Goal: Task Accomplishment & Management: Use online tool/utility

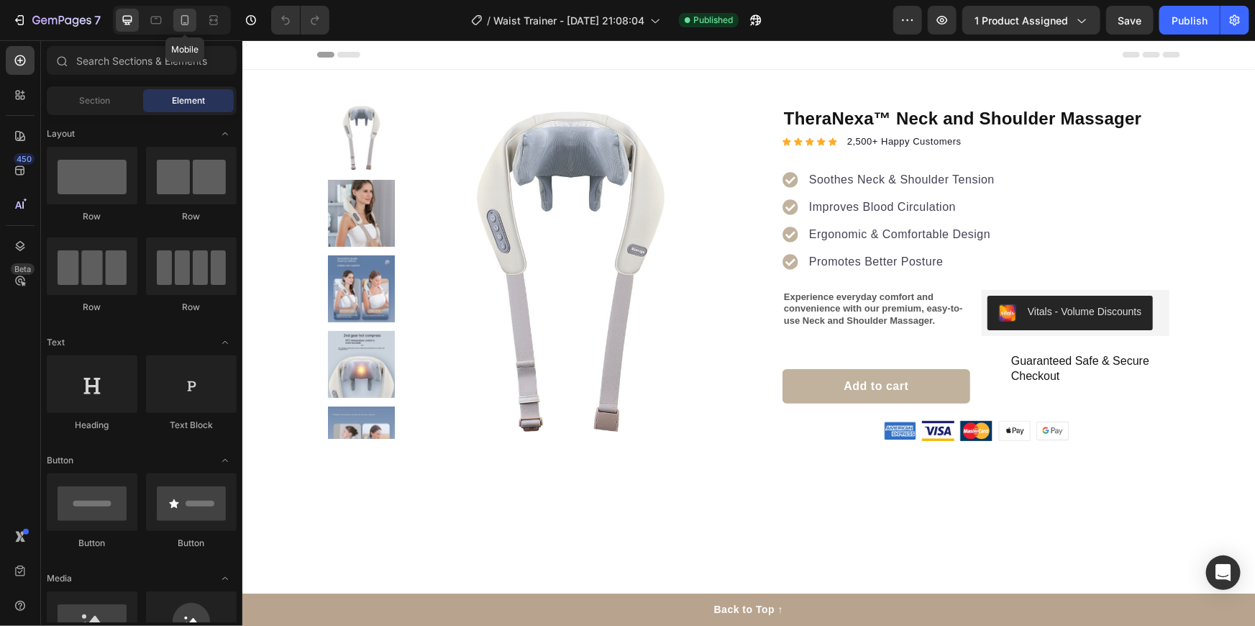
click at [187, 21] on icon at bounding box center [185, 20] width 8 height 10
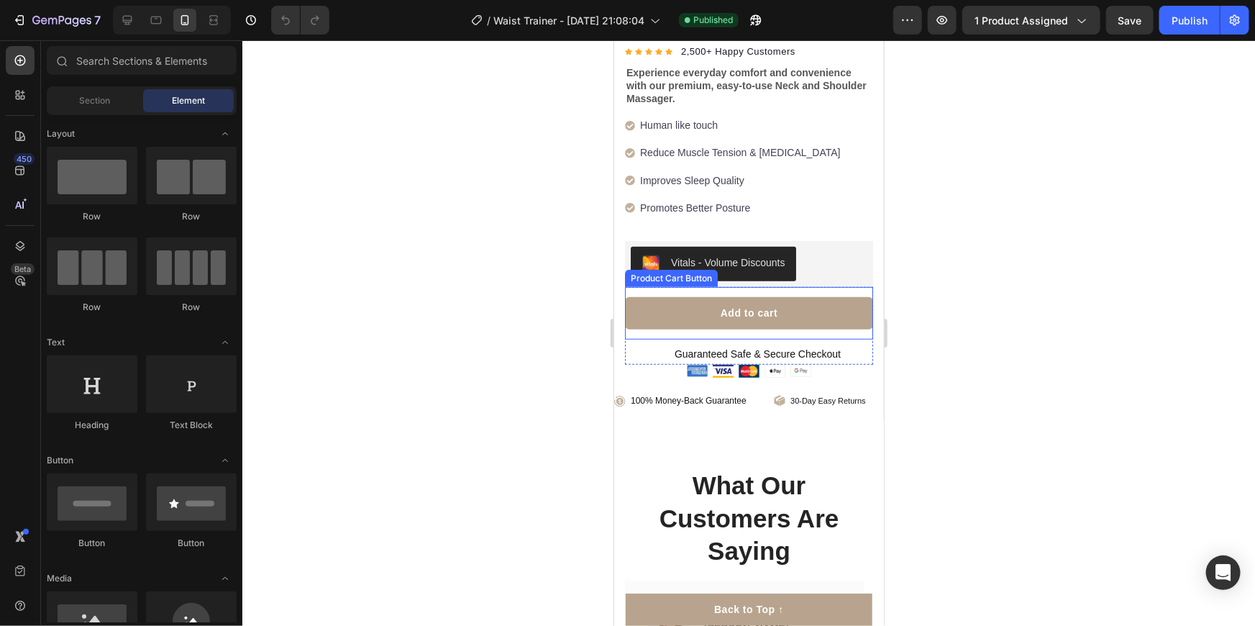
scroll to position [392, 0]
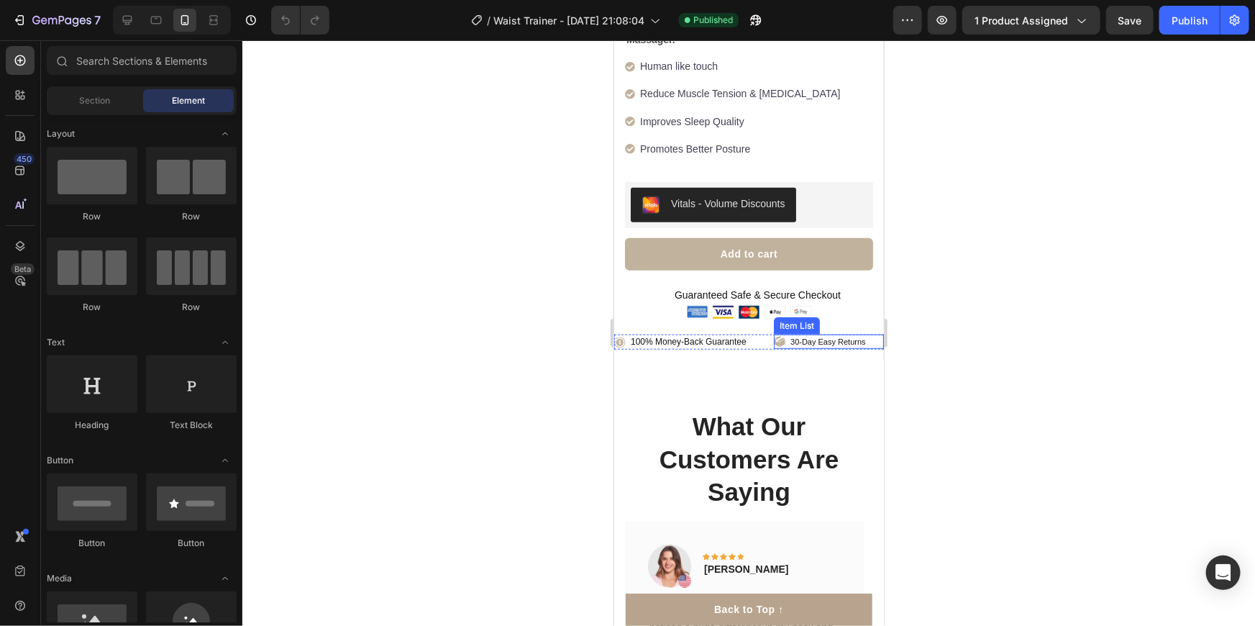
click at [811, 336] on p "30-Day Easy Returns" at bounding box center [828, 341] width 76 height 10
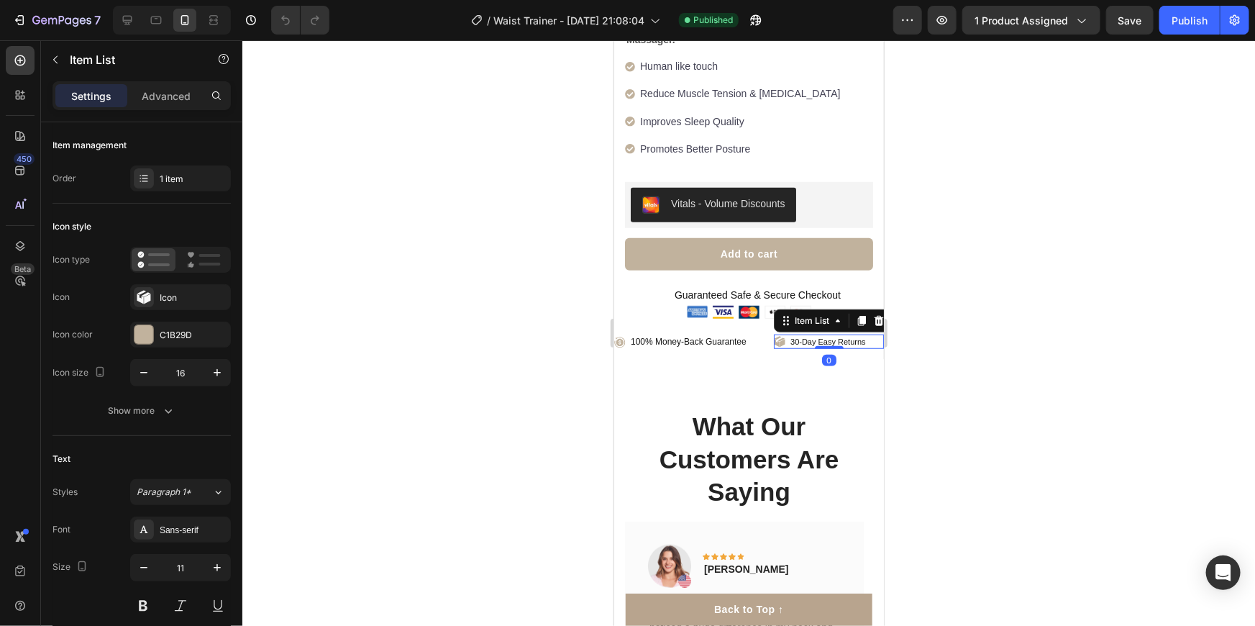
click at [865, 334] on div "30-Day Easy Returns" at bounding box center [828, 341] width 110 height 14
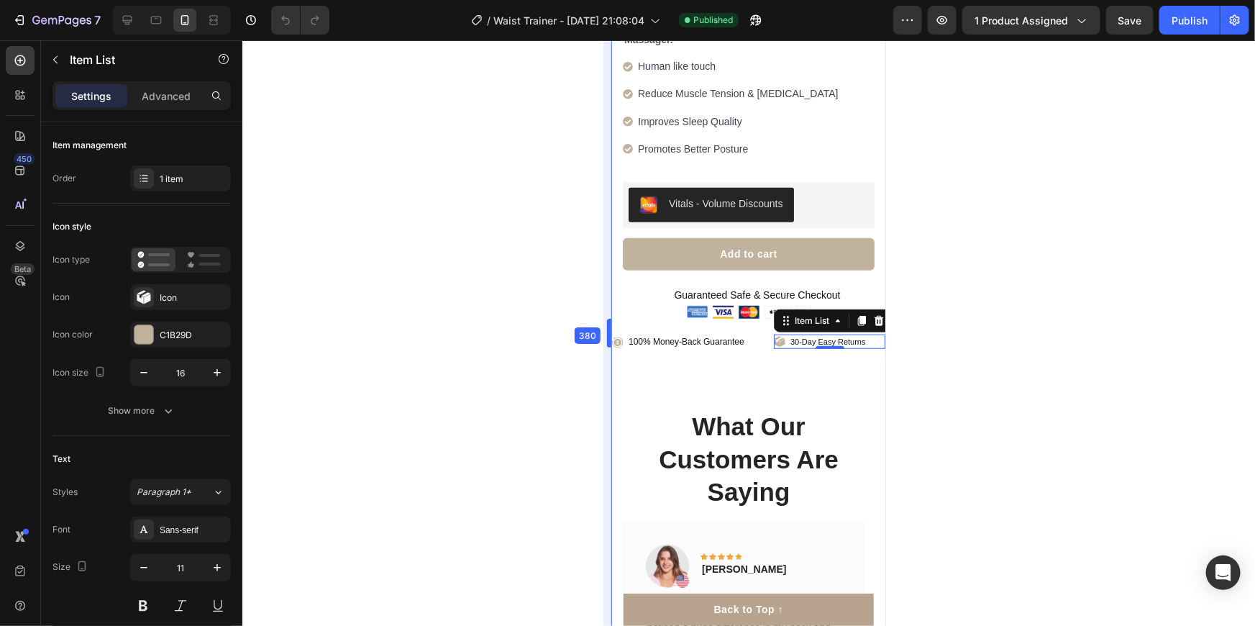
scroll to position [395, 0]
click at [866, 334] on div "30-Day Easy Returns" at bounding box center [828, 341] width 111 height 14
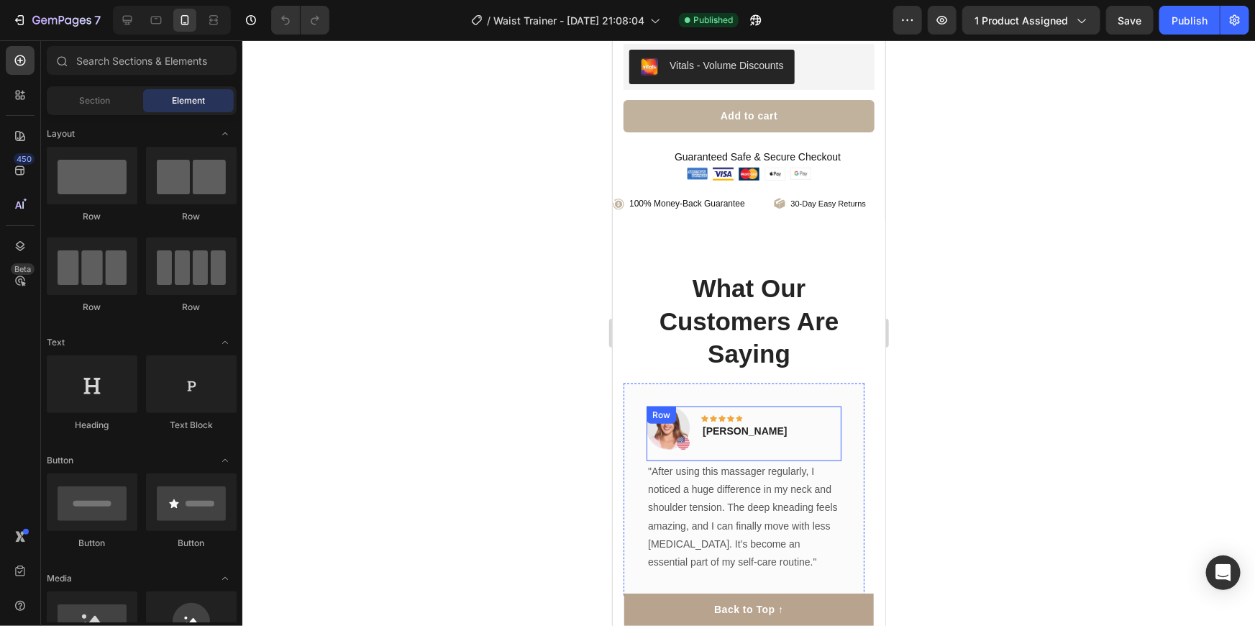
scroll to position [321, 0]
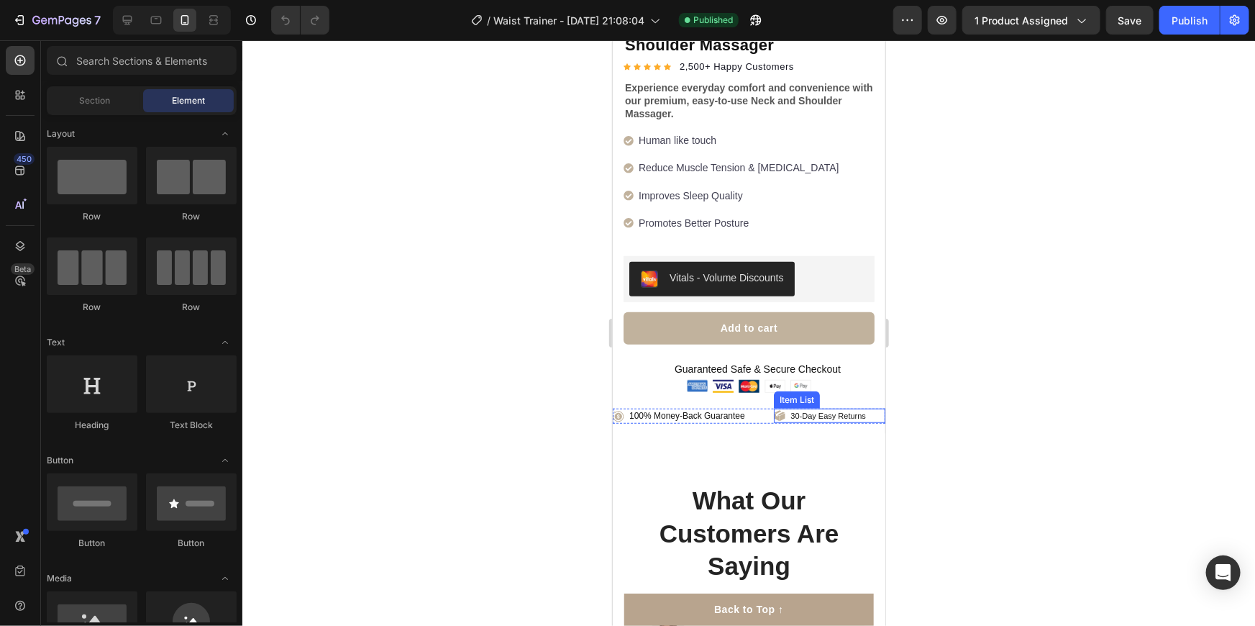
click at [870, 408] on div "30-Day Easy Returns" at bounding box center [828, 415] width 111 height 14
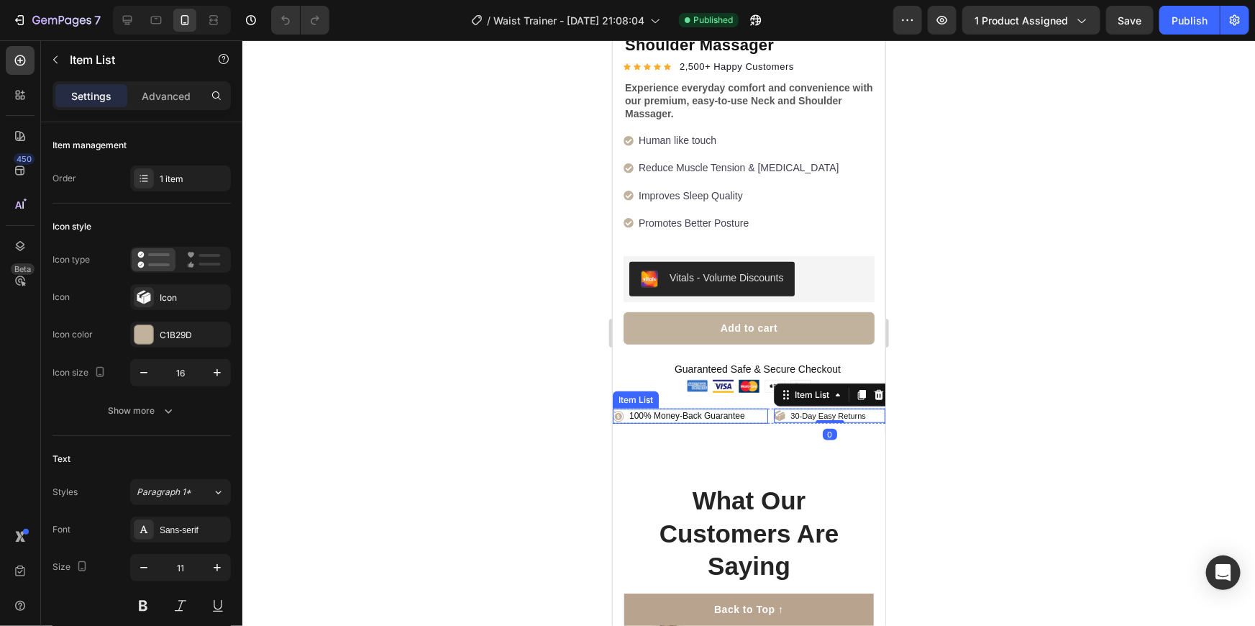
click at [757, 408] on div "100% Money-Back Guarantee" at bounding box center [689, 416] width 155 height 16
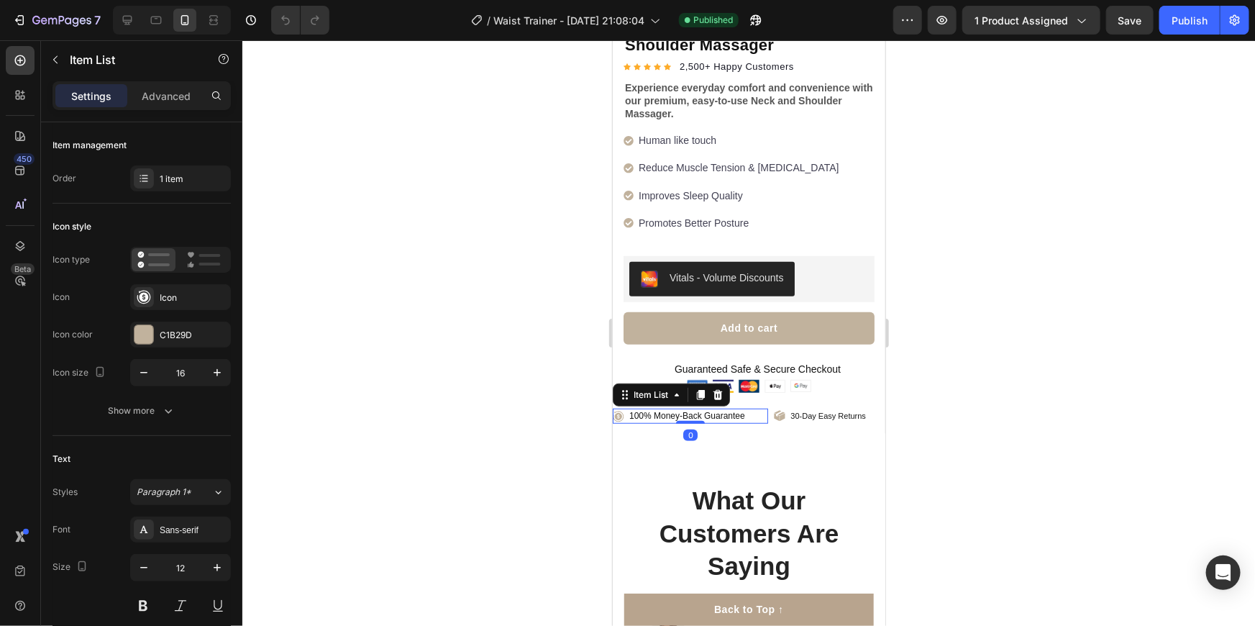
click at [759, 408] on div "100% Money-Back Guarantee" at bounding box center [689, 416] width 155 height 16
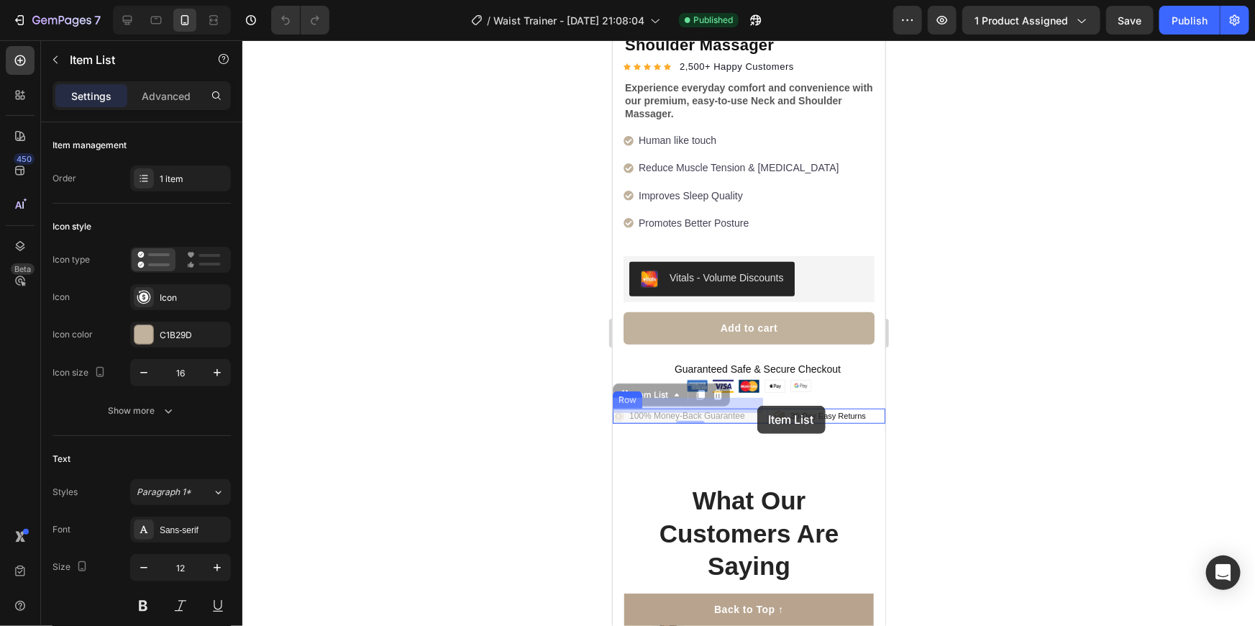
drag, startPoint x: 747, startPoint y: 405, endPoint x: 759, endPoint y: 405, distance: 11.5
click at [759, 408] on div "100% Money-Back Guarantee" at bounding box center [689, 416] width 155 height 16
click at [757, 409] on div "100% Money-Back Guarantee" at bounding box center [689, 416] width 155 height 16
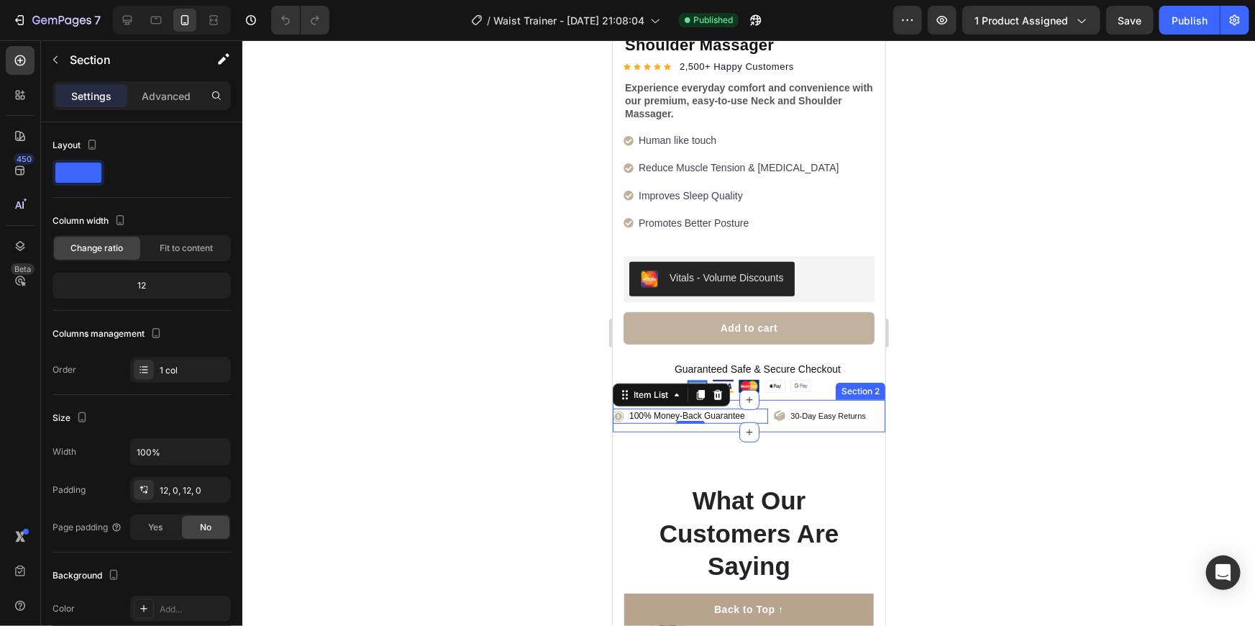
click at [762, 416] on div "100% Money-Back Guarantee Item List 0 30-Day Easy Returns Item List Row Section…" at bounding box center [748, 415] width 273 height 33
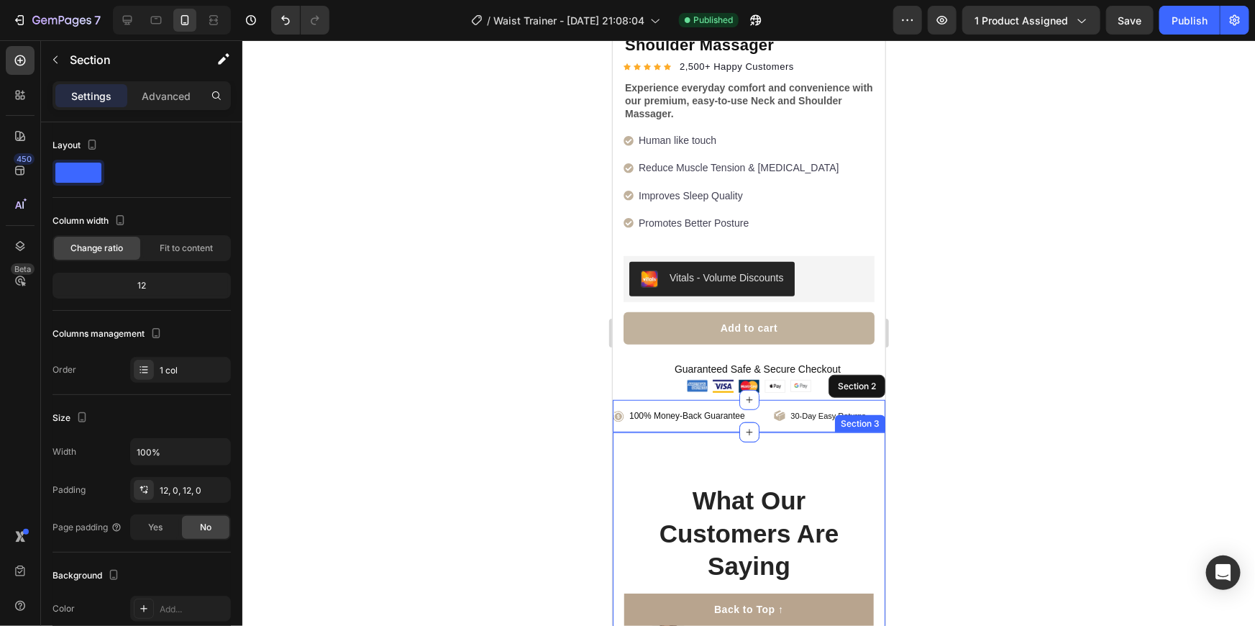
click at [1056, 389] on div at bounding box center [748, 332] width 1013 height 585
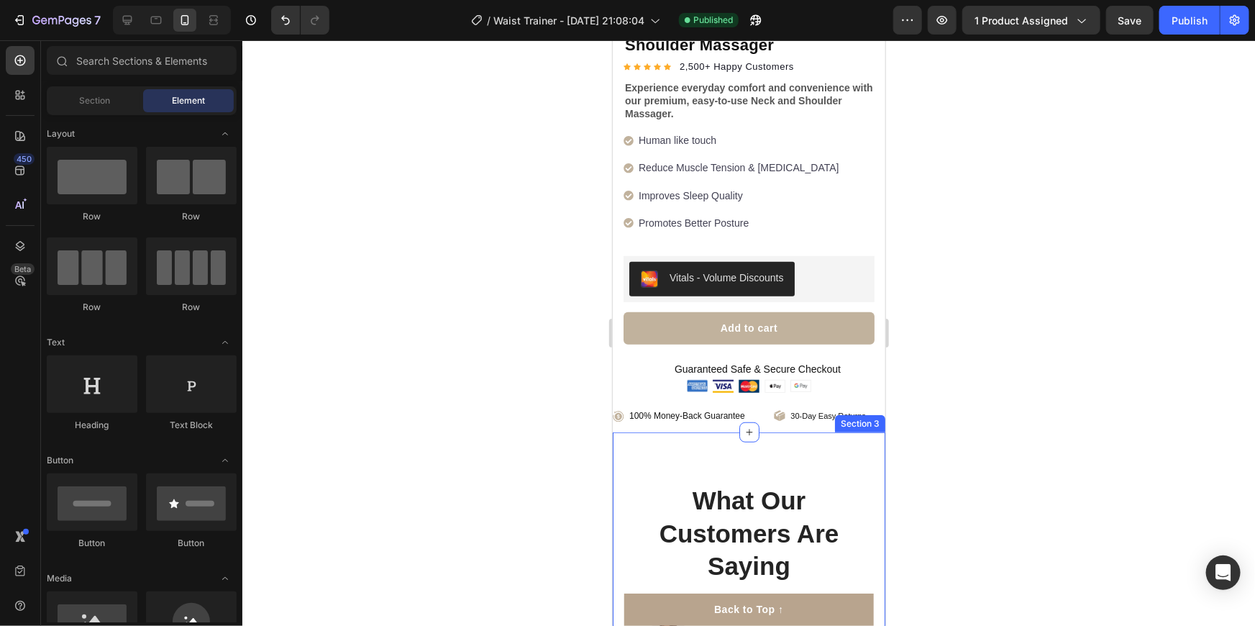
click at [1056, 389] on div at bounding box center [748, 332] width 1013 height 585
click at [824, 379] on div "Image Image Image Image Image Row" at bounding box center [748, 385] width 251 height 13
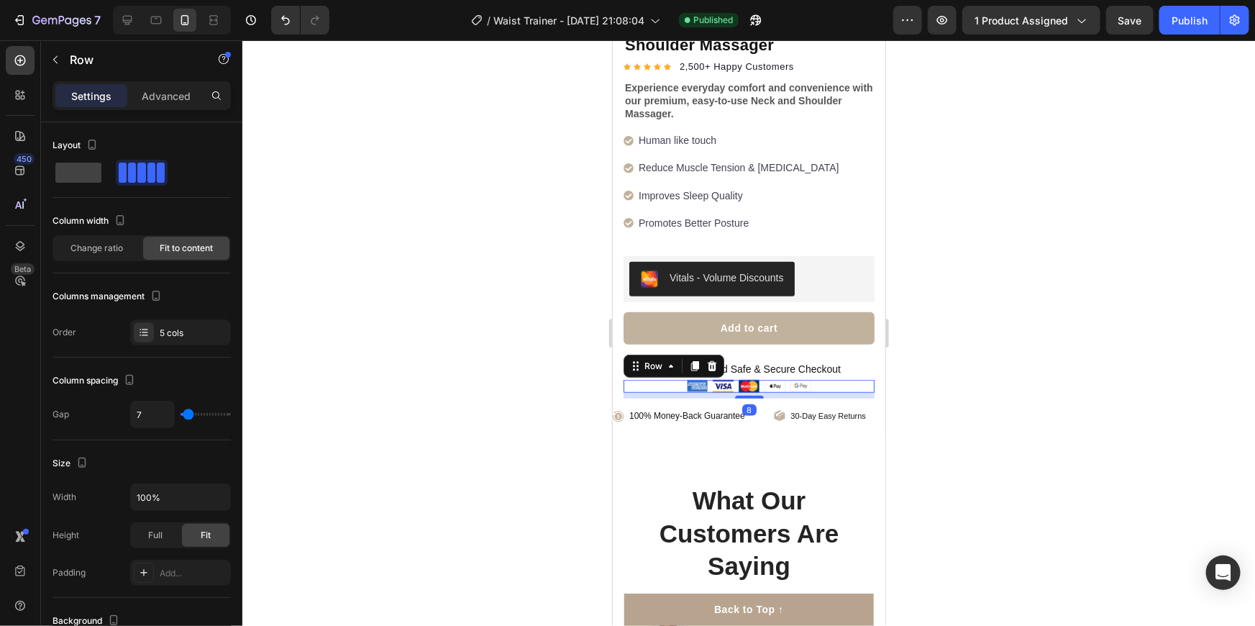
click at [1018, 370] on div at bounding box center [748, 332] width 1013 height 585
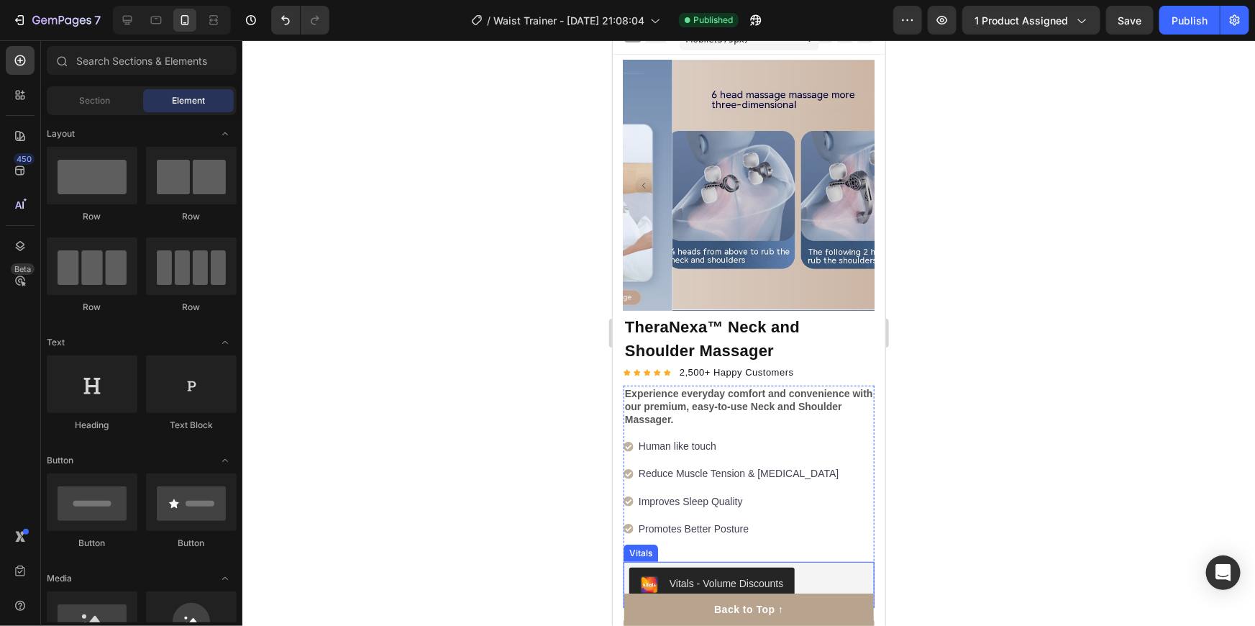
scroll to position [0, 0]
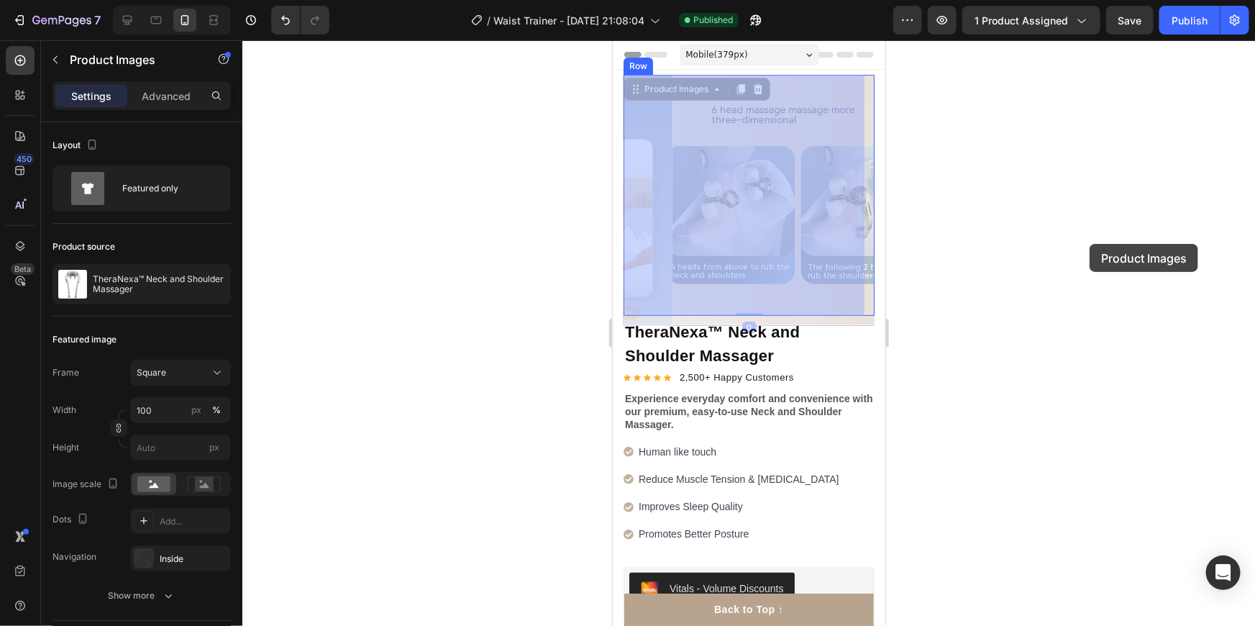
click at [1090, 244] on div at bounding box center [748, 332] width 1013 height 585
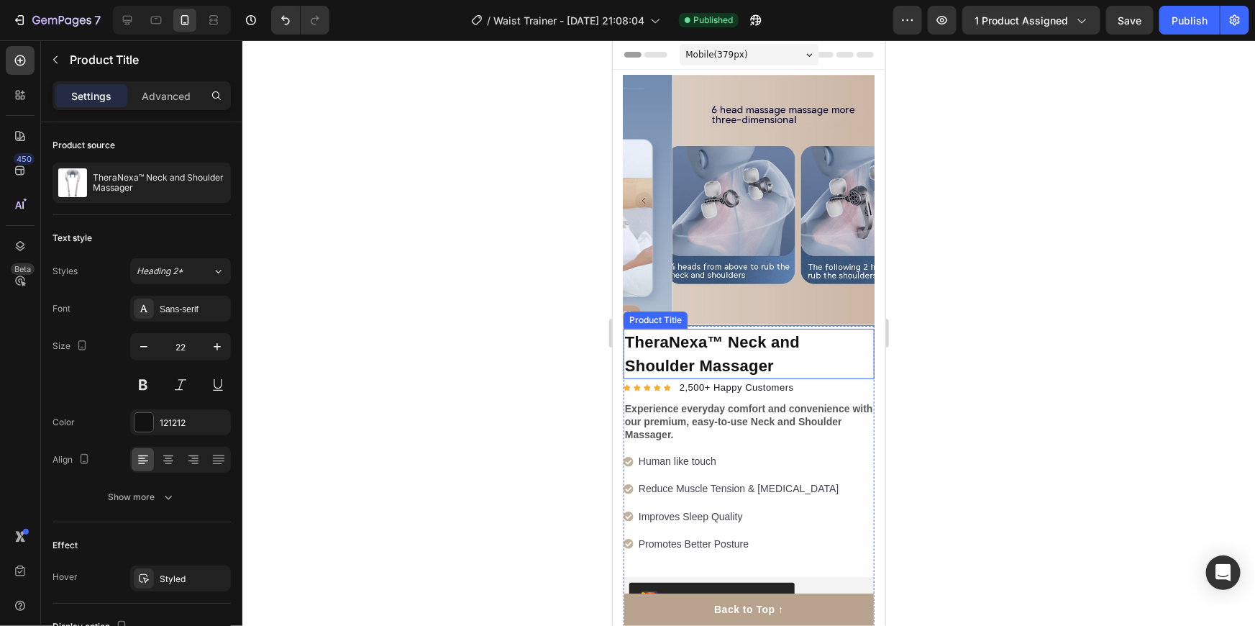
click at [657, 339] on h1 "TheraNexa™ Neck and Shoulder Massager" at bounding box center [748, 353] width 251 height 50
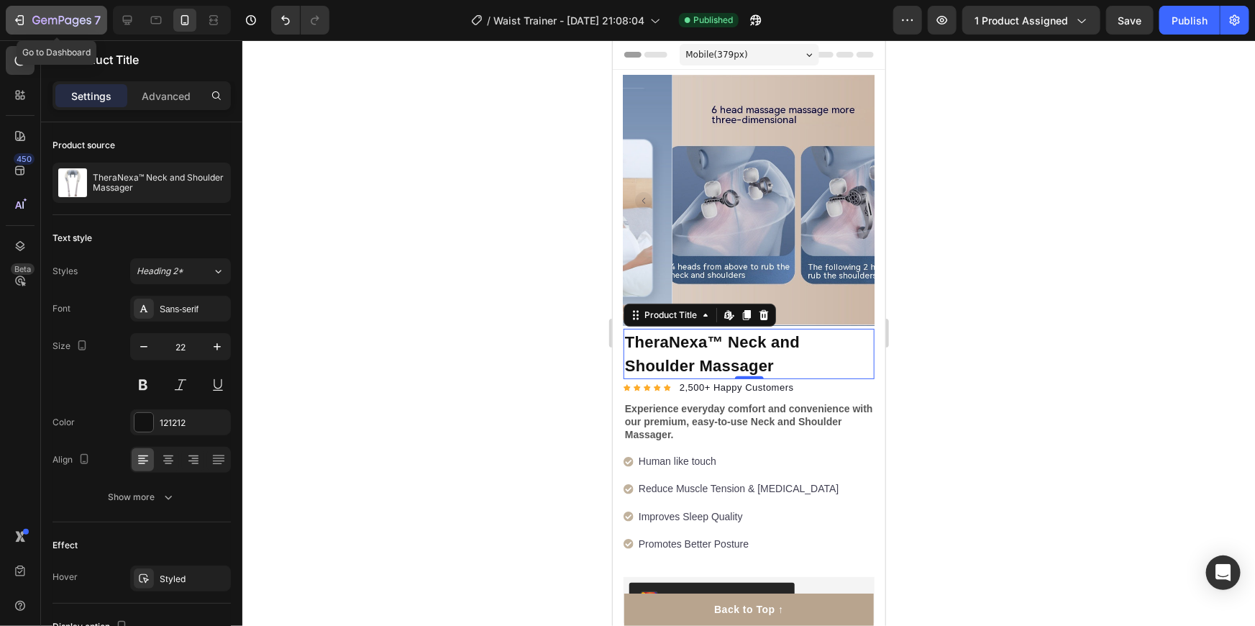
click at [14, 14] on icon "button" at bounding box center [19, 20] width 14 height 14
